Goal: Task Accomplishment & Management: Manage account settings

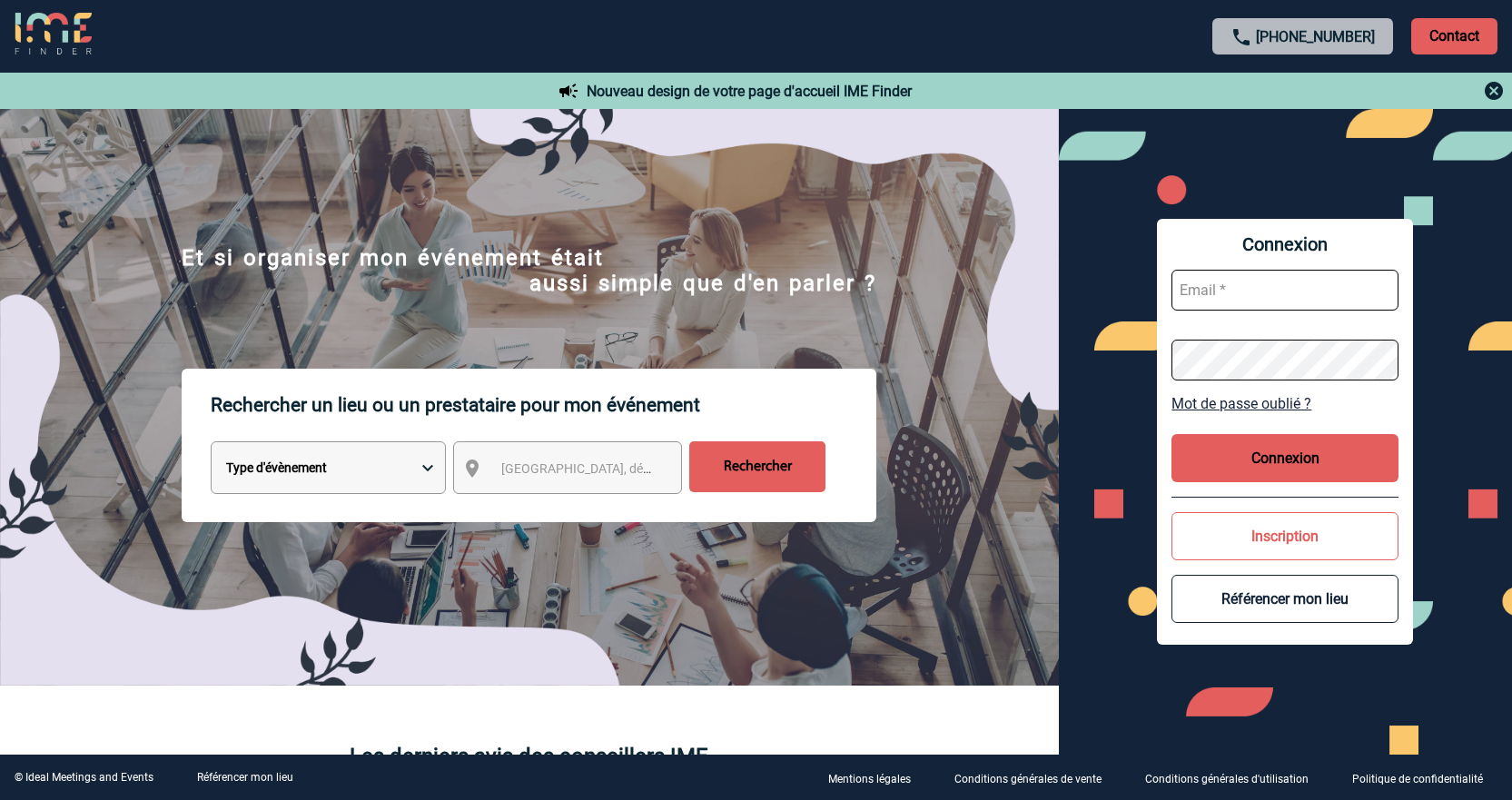
type input "carine.lehmann@sogeti.com"
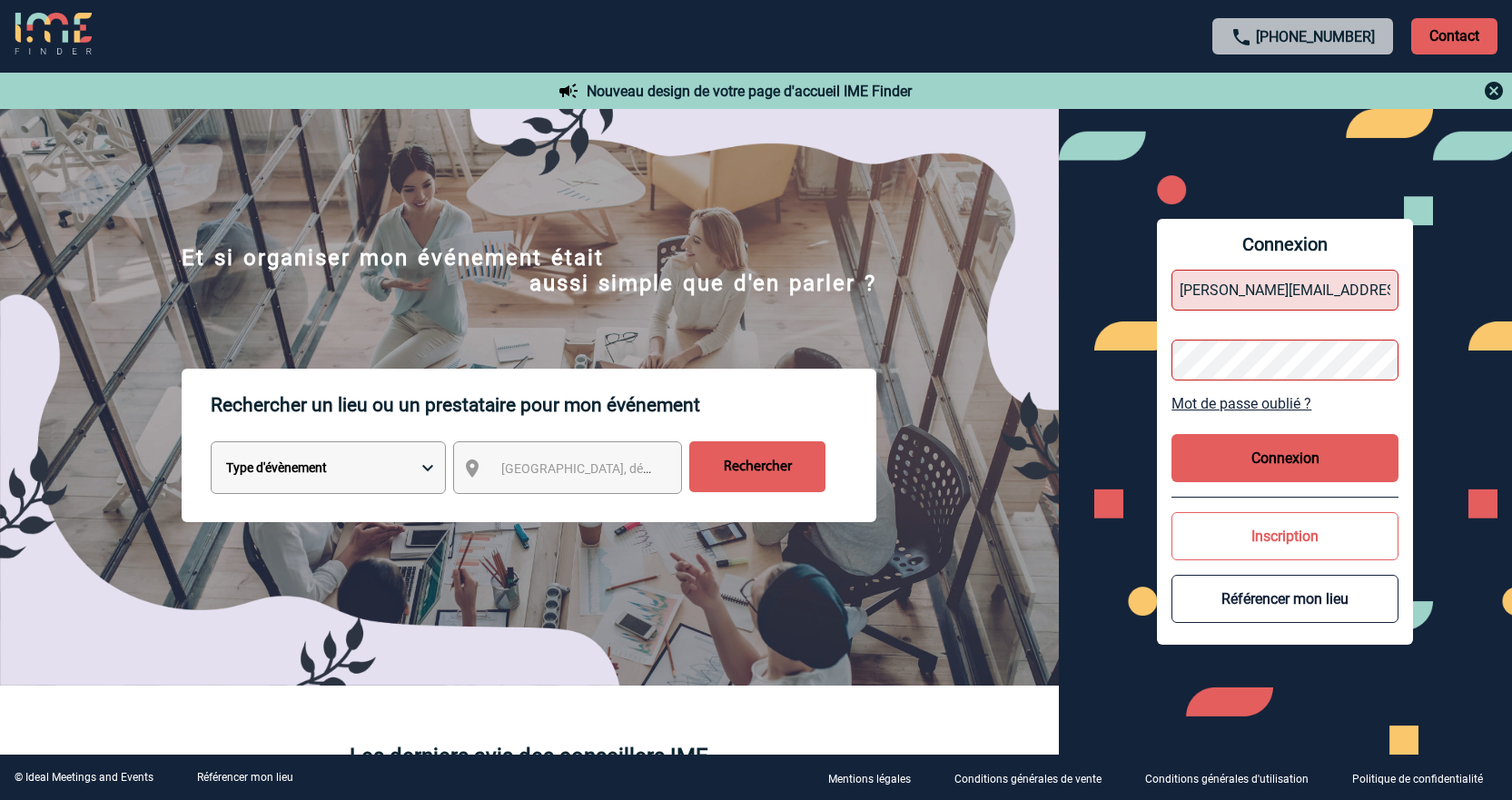
click at [1294, 456] on button "Connexion" at bounding box center [1286, 458] width 227 height 49
click at [1147, 366] on div "Connexion carine.lehmann@sogeti.com Mot de passe oublié ? Connexion Inscription…" at bounding box center [1287, 431] width 454 height 646
click at [1265, 457] on button "Connexion" at bounding box center [1286, 458] width 227 height 49
click at [1157, 362] on div "Connexion carine.lehmann@sogeti.com Mot de passe oublié ? Connexion Inscription…" at bounding box center [1287, 431] width 454 height 646
drag, startPoint x: 1167, startPoint y: 363, endPoint x: 1111, endPoint y: 409, distance: 72.5
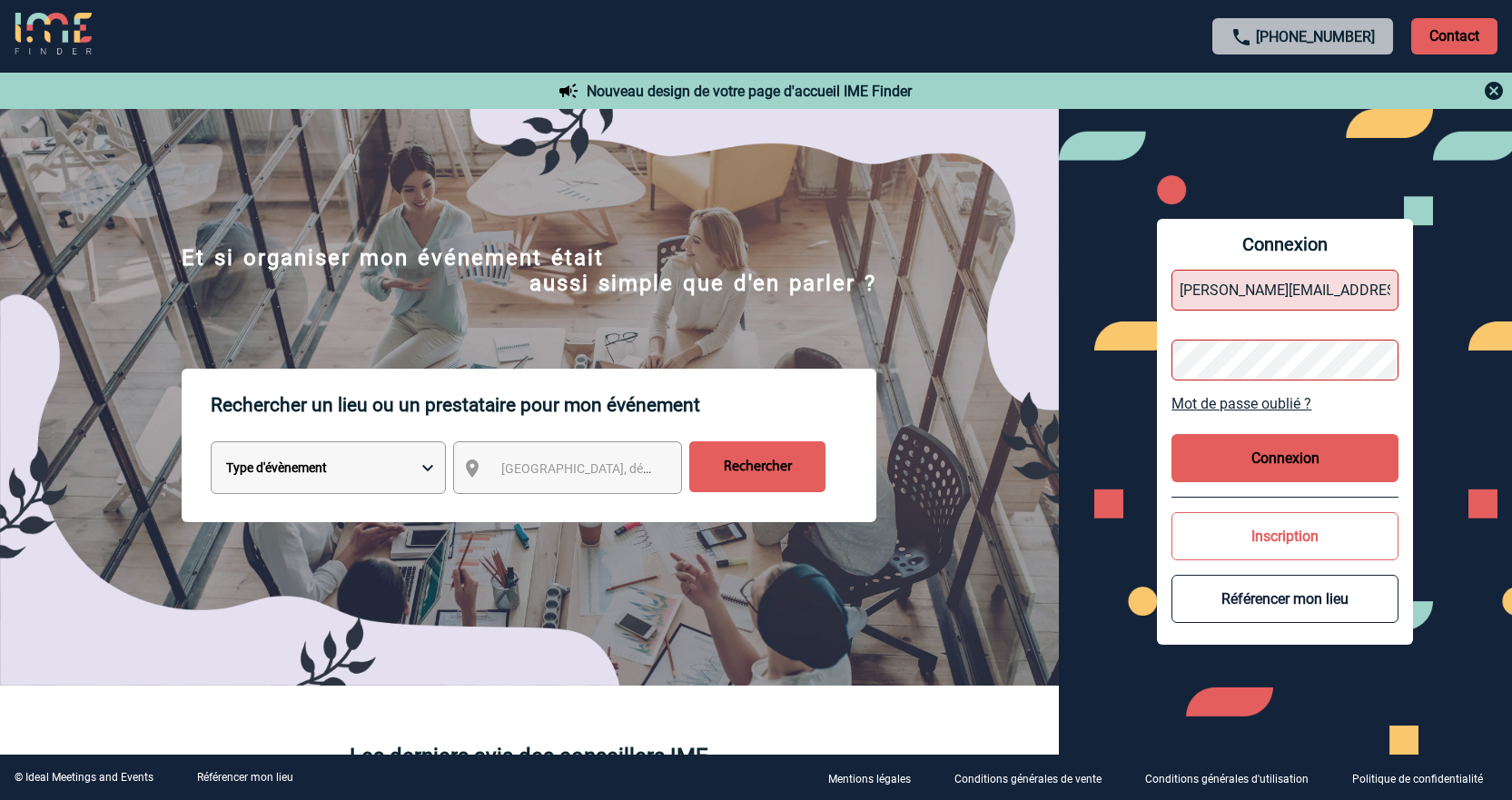
click at [1111, 409] on div "Connexion carine.lehmann@sogeti.com Mot de passe oublié ? Connexion Inscription…" at bounding box center [1287, 431] width 454 height 646
click at [1134, 361] on div "Connexion carine.lehmann@sogeti.com Mot de passe oublié ? Connexion Inscription…" at bounding box center [1287, 431] width 454 height 646
click at [1272, 468] on button "Connexion" at bounding box center [1286, 458] width 227 height 49
click at [1263, 402] on link "Mot de passe oublié ?" at bounding box center [1286, 404] width 227 height 17
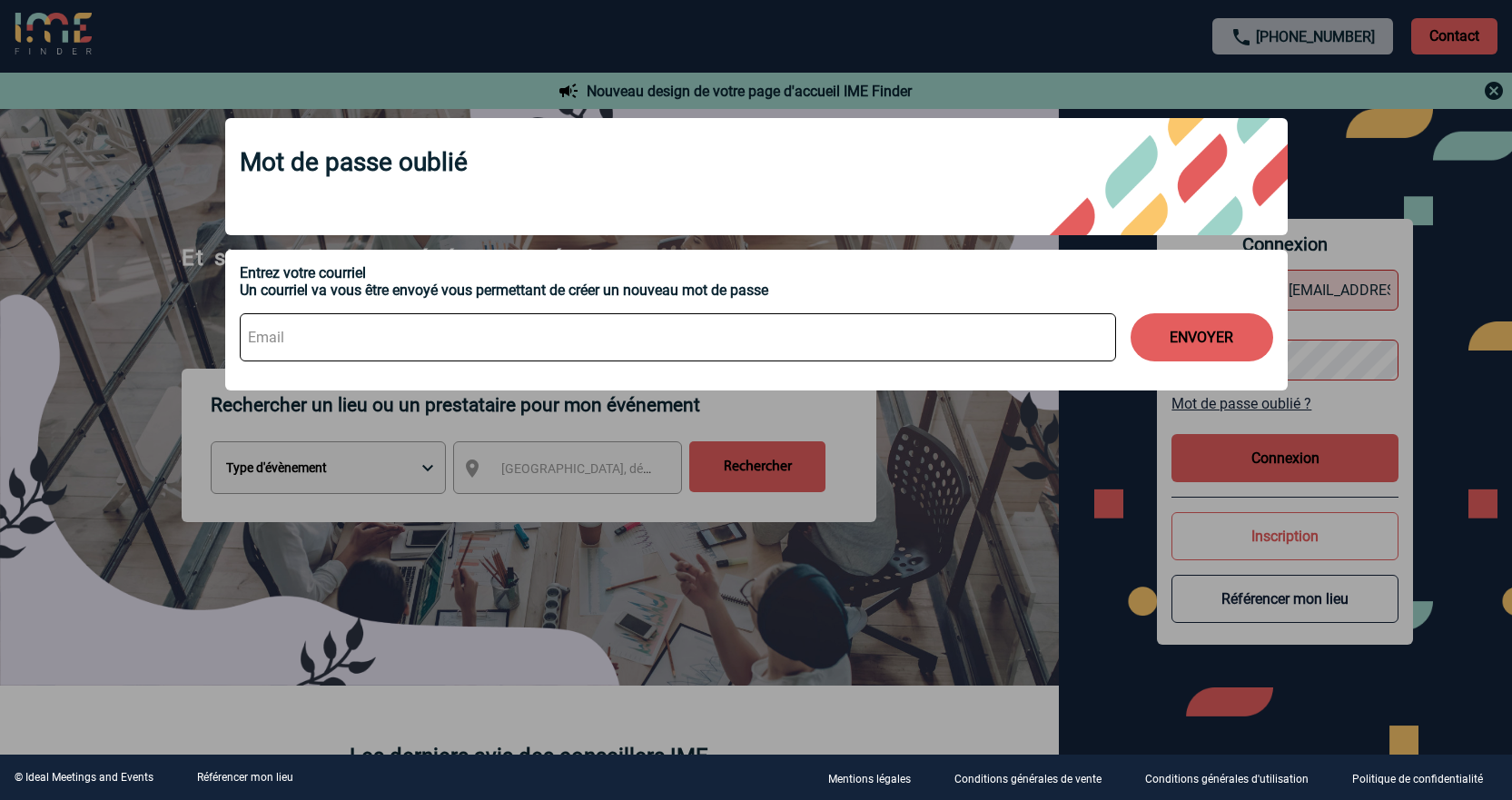
click at [448, 345] on input at bounding box center [678, 338] width 877 height 49
type input "carine.lehmann@sogeti.com"
click at [1231, 331] on button "ENVOYER" at bounding box center [1201, 338] width 143 height 49
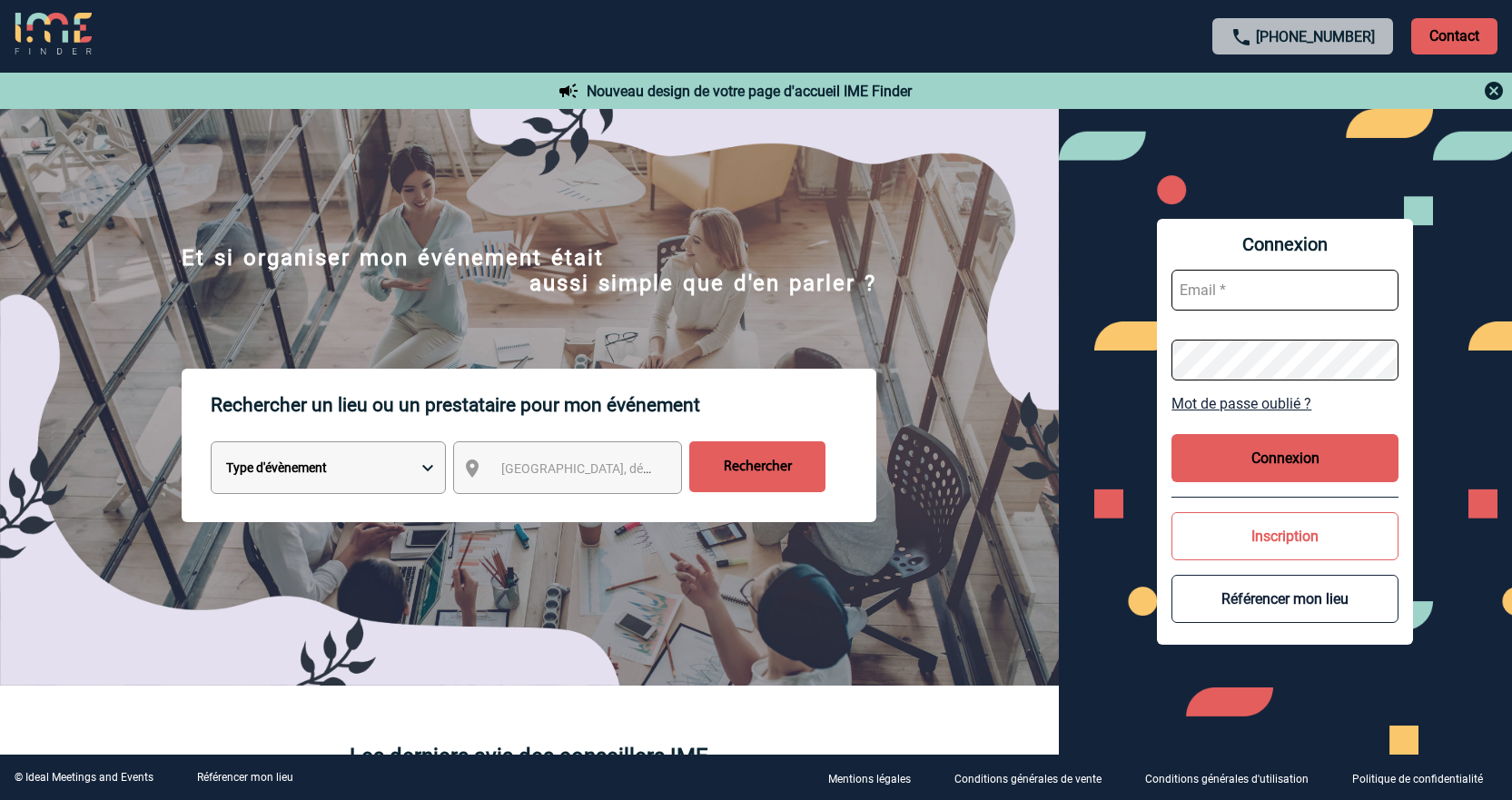
click at [1246, 290] on input "text" at bounding box center [1286, 290] width 227 height 41
type input "[PERSON_NAME][EMAIL_ADDRESS][PERSON_NAME][DOMAIN_NAME]"
click at [1322, 464] on button "Connexion" at bounding box center [1286, 458] width 227 height 49
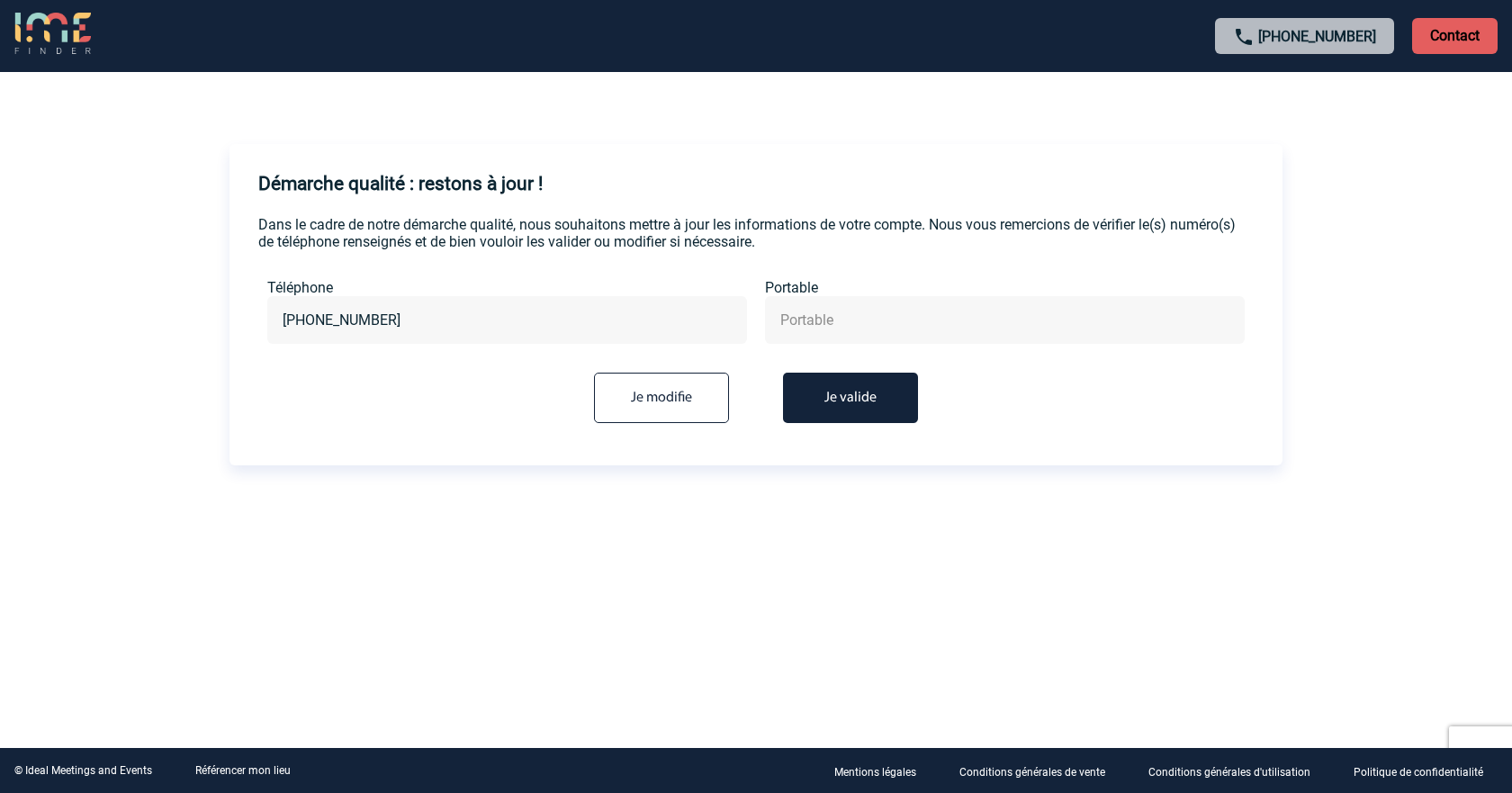
click at [841, 410] on button "Je valide" at bounding box center [851, 397] width 135 height 50
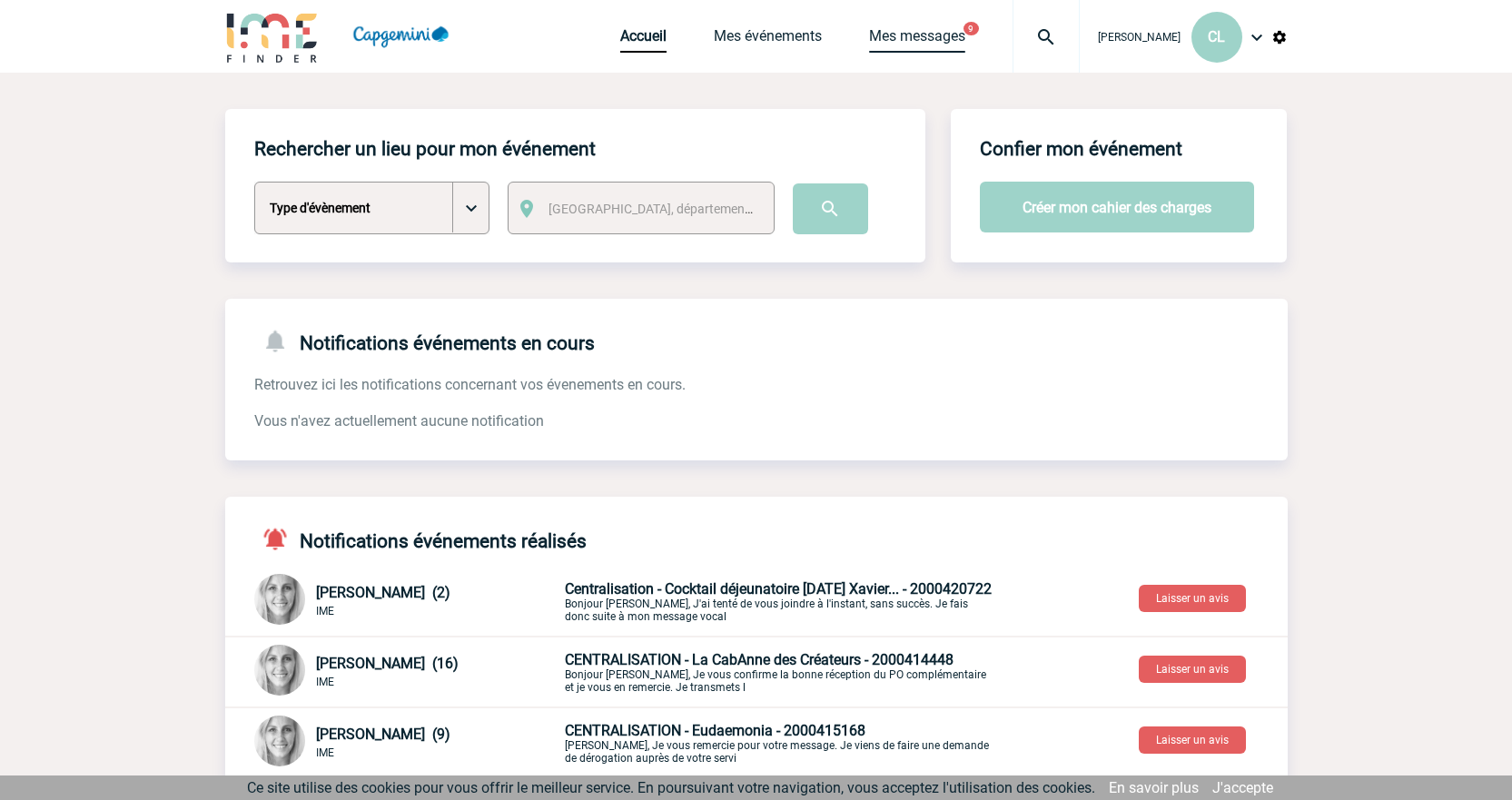
click at [910, 29] on link "Mes messages" at bounding box center [917, 40] width 96 height 25
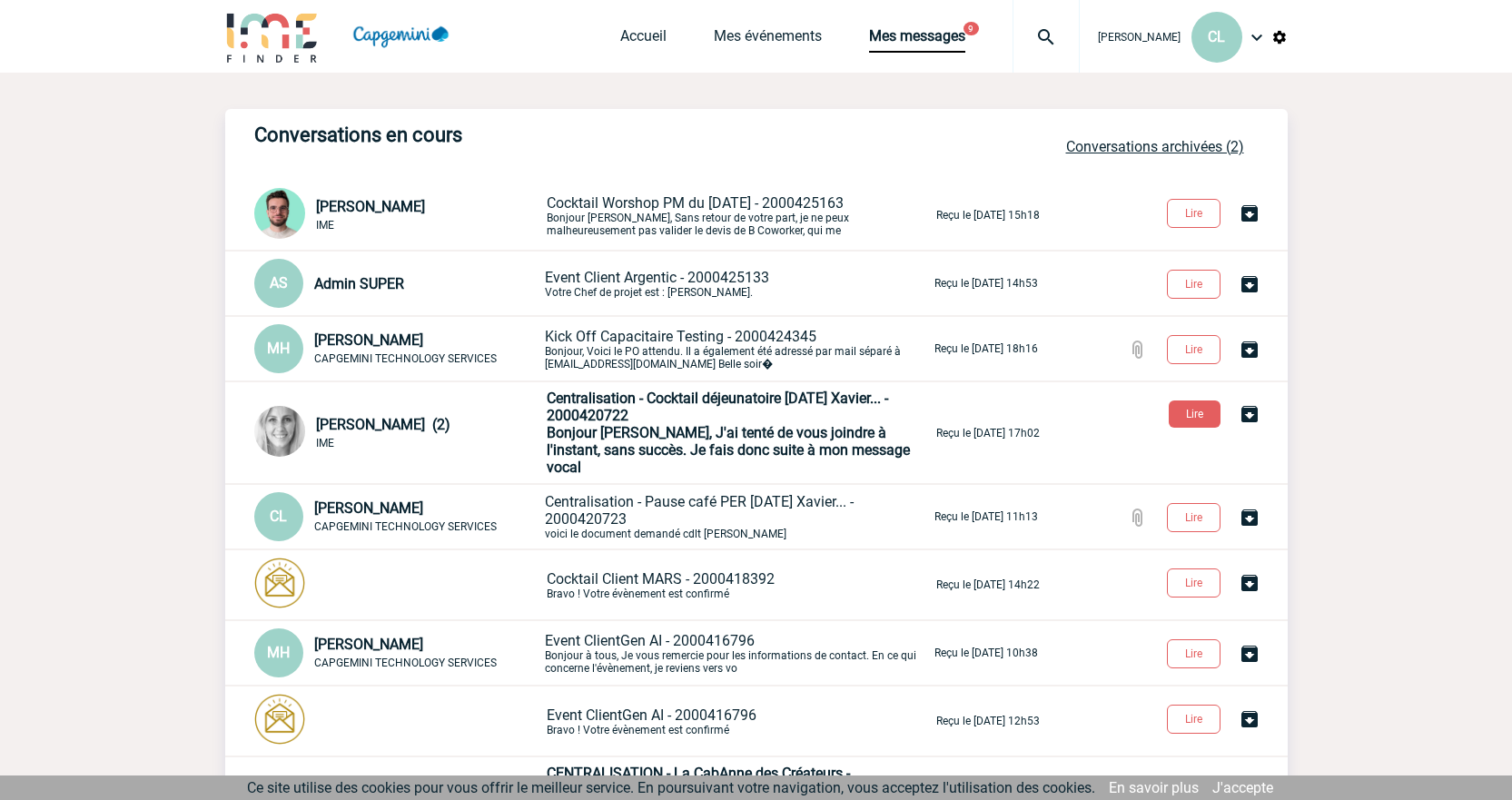
click at [1214, 141] on link "Conversations archivées (2)" at bounding box center [1155, 147] width 178 height 17
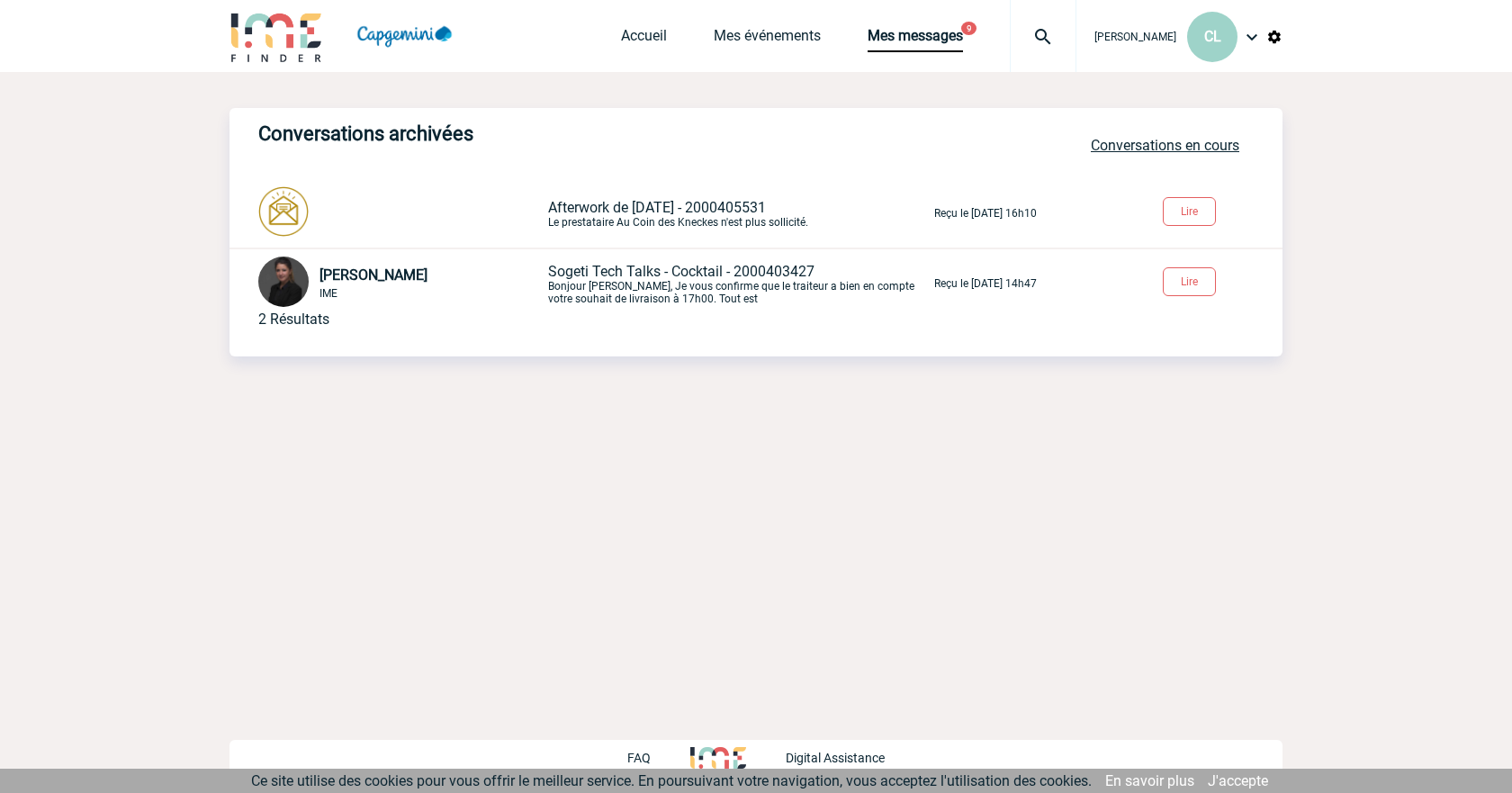
click at [1162, 143] on link "Conversations en cours" at bounding box center [1166, 145] width 148 height 17
